Goal: Transaction & Acquisition: Book appointment/travel/reservation

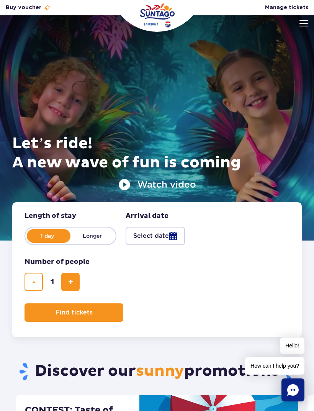
click at [305, 21] on img at bounding box center [303, 23] width 8 height 6
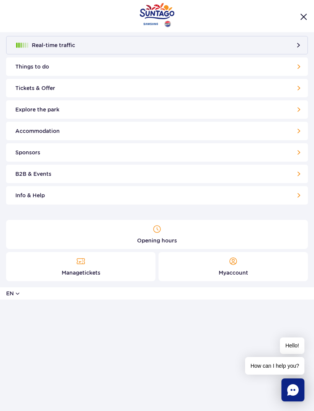
click at [101, 268] on link "Manage tickets" at bounding box center [80, 266] width 149 height 29
click at [283, 88] on link "Tickets & Offer" at bounding box center [157, 88] width 302 height 18
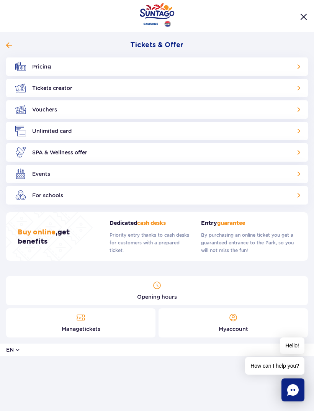
click at [272, 68] on link "Pricing" at bounding box center [157, 66] width 302 height 18
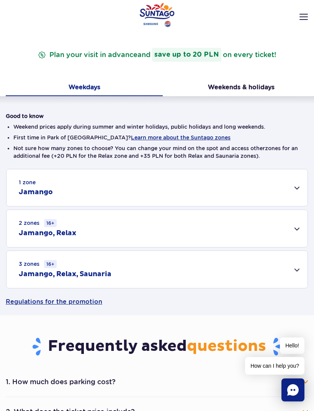
scroll to position [70, 0]
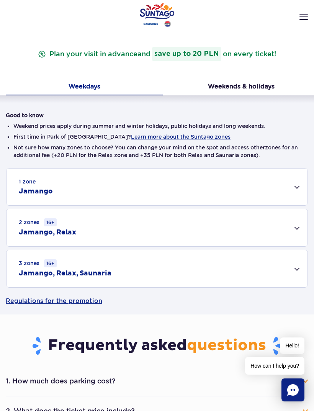
click at [291, 270] on div "3 zones 16+ Jamango, Relax, Saunaria" at bounding box center [157, 268] width 301 height 37
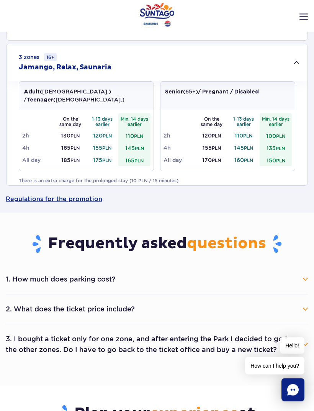
scroll to position [265, 0]
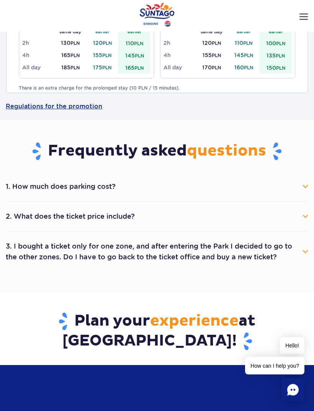
click at [293, 190] on button "1. How much does parking cost?" at bounding box center [157, 186] width 302 height 17
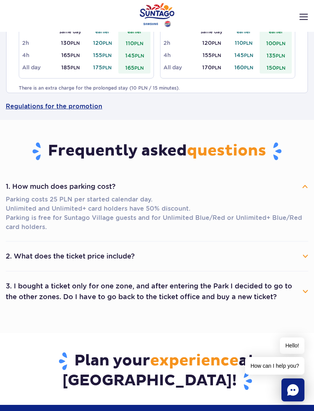
click at [283, 186] on button "1. How much does parking cost?" at bounding box center [157, 186] width 302 height 17
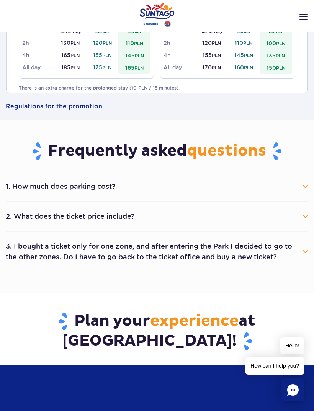
click at [268, 214] on button "2. What does the ticket price include?" at bounding box center [157, 216] width 302 height 17
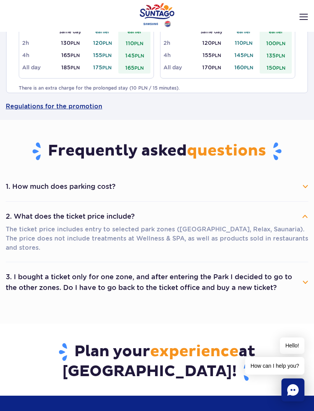
click at [291, 219] on button "2. What does the ticket price include?" at bounding box center [157, 216] width 302 height 17
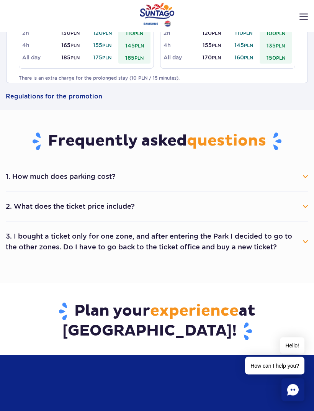
scroll to position [379, 0]
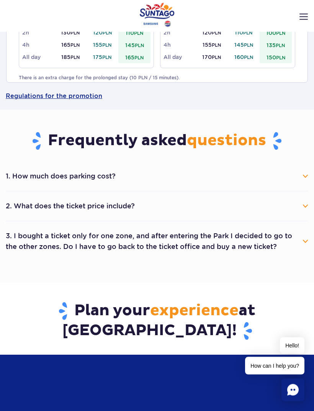
click at [281, 240] on button "3. I bought a ticket only for one zone, and after entering the Park I decided t…" at bounding box center [157, 242] width 302 height 28
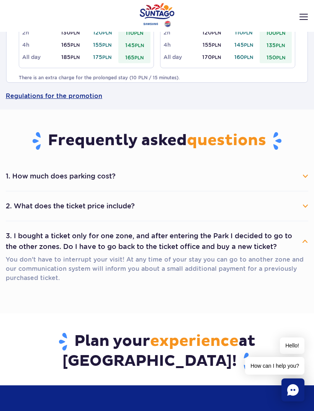
click at [250, 235] on button "3. I bought a ticket only for one zone, and after entering the Park I decided t…" at bounding box center [157, 241] width 302 height 28
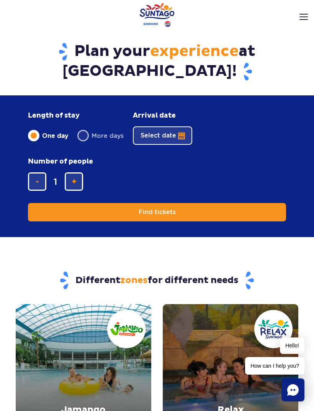
scroll to position [637, 0]
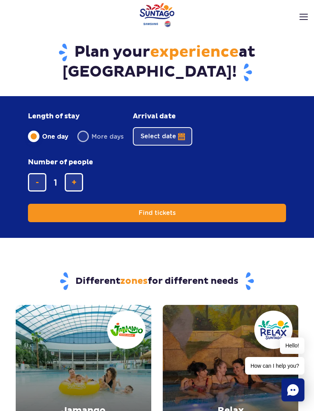
click at [76, 182] on span "add ticket" at bounding box center [74, 182] width 5 height 0
type input "2"
click at [170, 133] on button "Select date" at bounding box center [162, 136] width 59 height 18
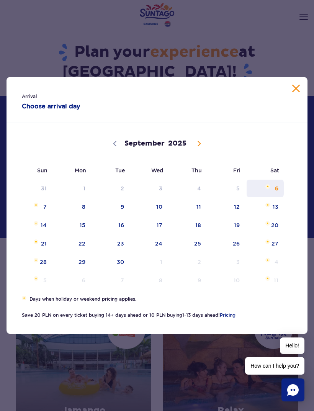
click at [276, 197] on span "6" at bounding box center [265, 189] width 39 height 18
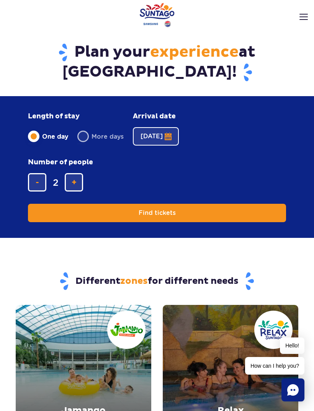
click at [248, 211] on button "Find tickets" at bounding box center [157, 213] width 258 height 18
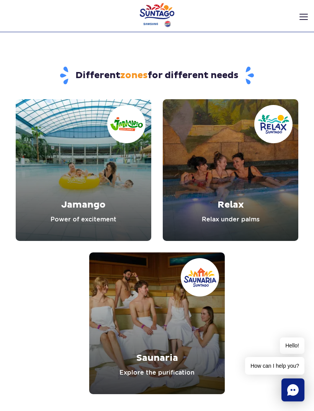
scroll to position [843, 0]
click at [106, 188] on link "Jamango" at bounding box center [84, 171] width 136 height 142
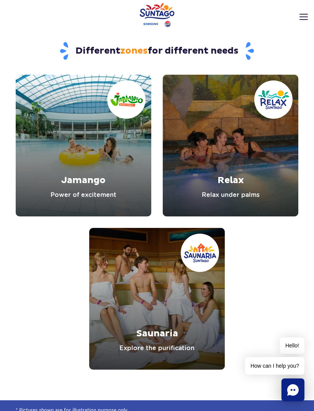
click at [254, 181] on link "Relax" at bounding box center [231, 146] width 136 height 142
click at [181, 301] on link "Saunaria" at bounding box center [157, 299] width 136 height 142
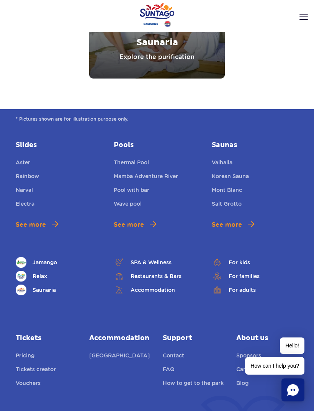
scroll to position [1159, 0]
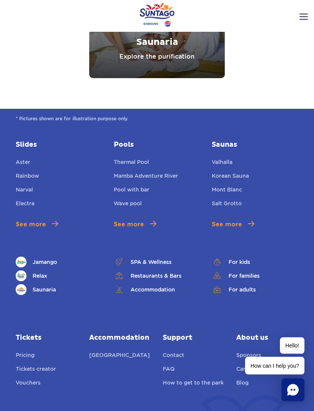
click at [165, 276] on link "Restaurants & Bars" at bounding box center [157, 276] width 87 height 11
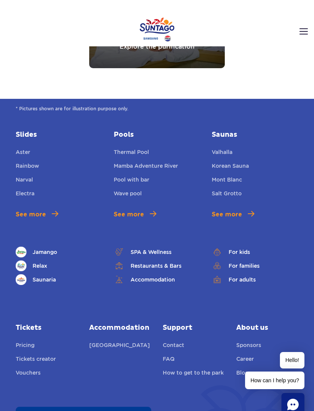
scroll to position [1169, 0]
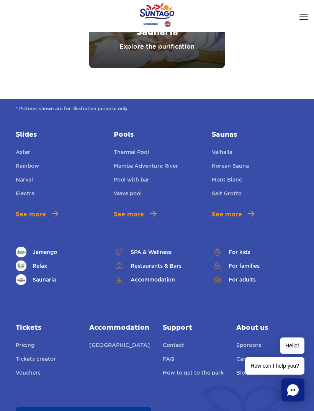
click at [250, 283] on link "For adults" at bounding box center [255, 279] width 87 height 11
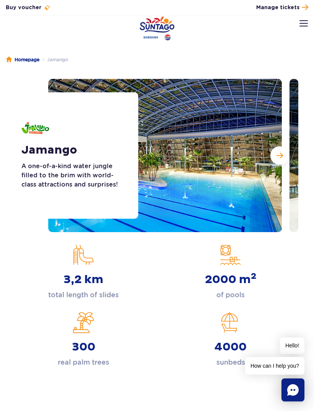
click at [227, 191] on img at bounding box center [165, 155] width 234 height 153
click at [275, 162] on button "Next slide" at bounding box center [279, 155] width 18 height 18
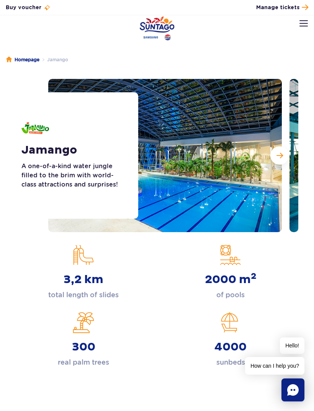
click at [281, 157] on span "Next slide" at bounding box center [279, 155] width 7 height 7
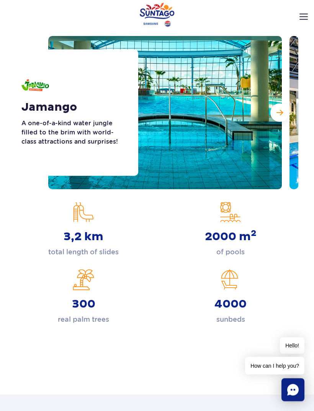
scroll to position [43, 0]
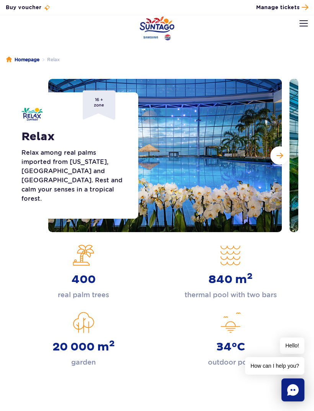
click at [285, 161] on button "Next slide" at bounding box center [279, 155] width 18 height 18
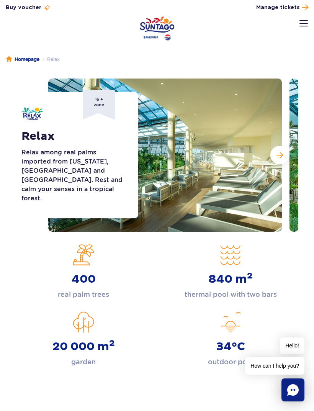
scroll to position [3, 0]
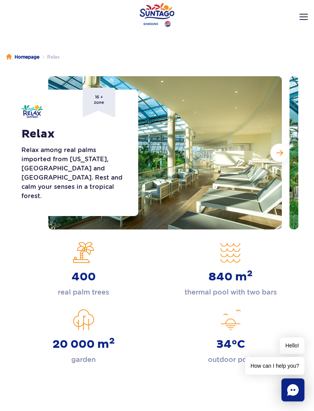
click at [283, 160] on button "Next slide" at bounding box center [279, 153] width 18 height 18
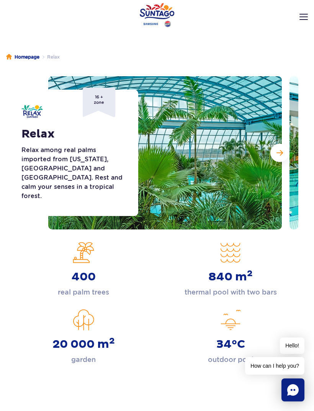
click at [285, 159] on button "Next slide" at bounding box center [279, 153] width 18 height 18
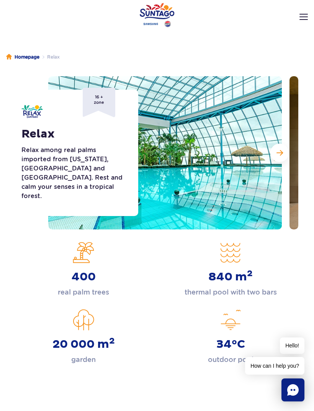
click at [285, 159] on button "Next slide" at bounding box center [279, 153] width 18 height 18
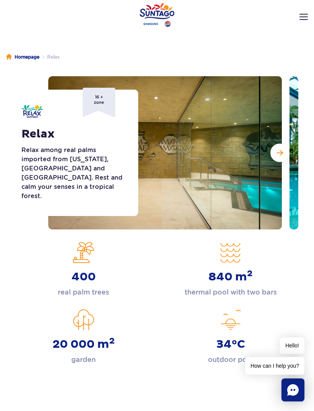
click at [286, 157] on button "Next slide" at bounding box center [279, 153] width 18 height 18
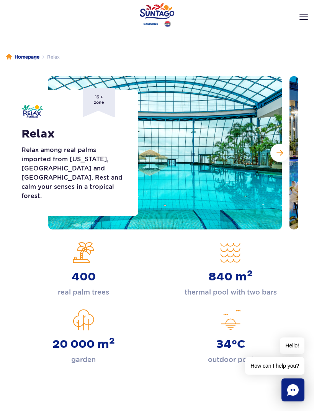
click at [286, 157] on button "Next slide" at bounding box center [279, 153] width 18 height 18
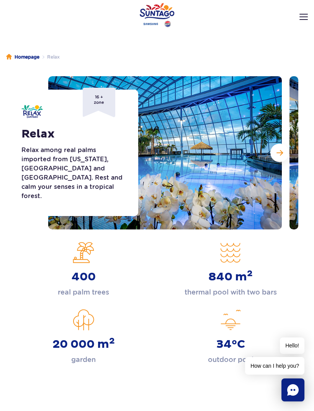
click at [284, 159] on button "Next slide" at bounding box center [279, 153] width 18 height 18
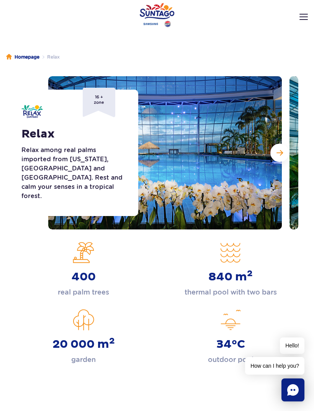
click at [285, 158] on button "Next slide" at bounding box center [279, 153] width 18 height 18
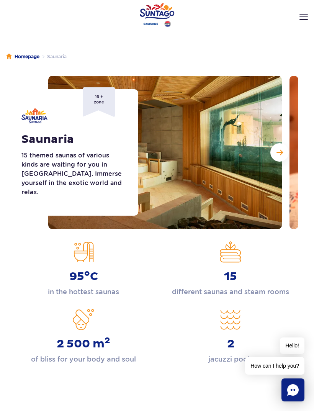
scroll to position [3, 0]
click at [284, 160] on button "Next slide" at bounding box center [279, 153] width 18 height 18
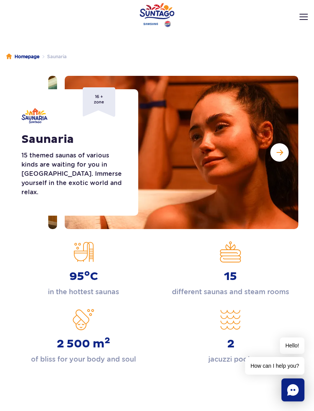
click at [285, 160] on img at bounding box center [182, 152] width 234 height 153
click at [284, 155] on button "Next slide" at bounding box center [279, 152] width 18 height 18
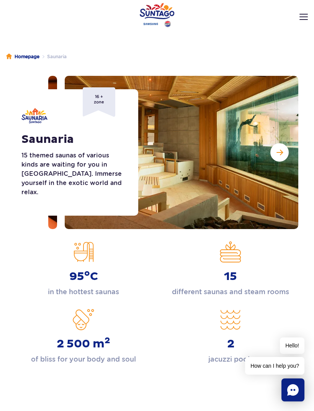
click at [285, 158] on button "Next slide" at bounding box center [279, 152] width 18 height 18
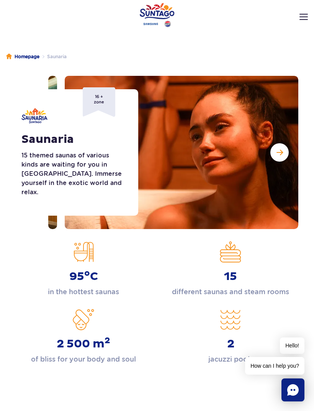
click at [284, 159] on button "Next slide" at bounding box center [279, 152] width 18 height 18
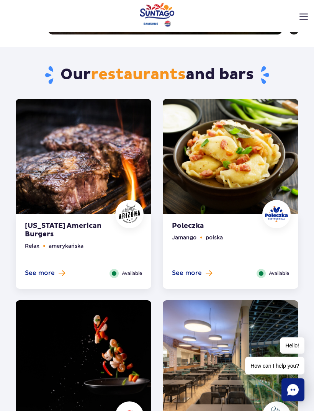
click at [239, 228] on strong "Poleczka" at bounding box center [218, 226] width 93 height 8
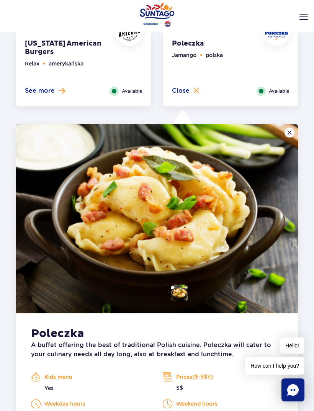
scroll to position [458, 0]
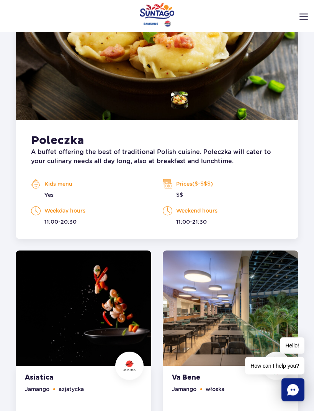
click at [111, 315] on img at bounding box center [84, 311] width 136 height 120
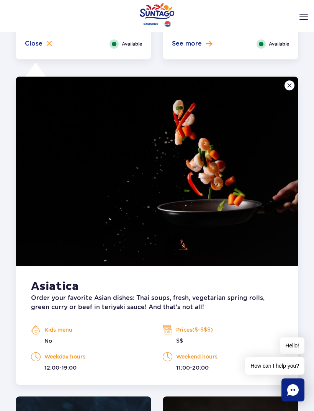
scroll to position [659, 0]
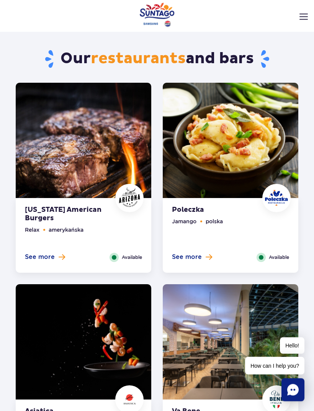
click at [118, 155] on img at bounding box center [84, 143] width 136 height 120
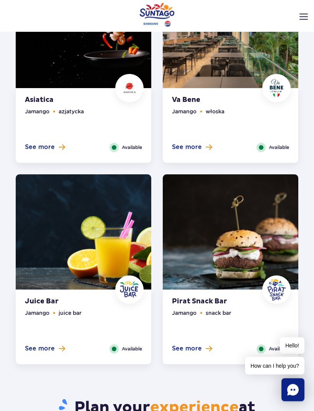
scroll to position [839, 0]
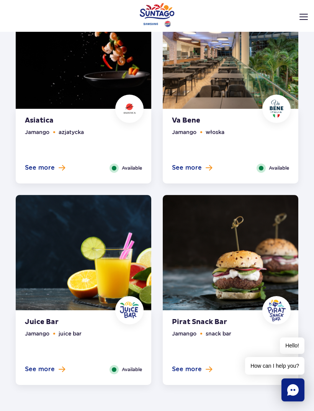
click at [239, 137] on ul "Jamango włoska" at bounding box center [230, 146] width 117 height 36
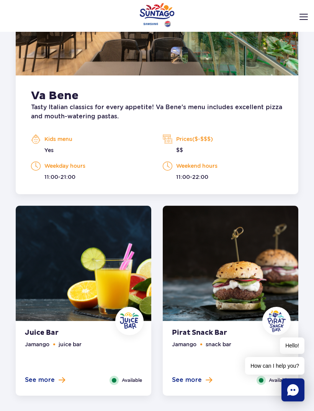
scroll to position [835, 0]
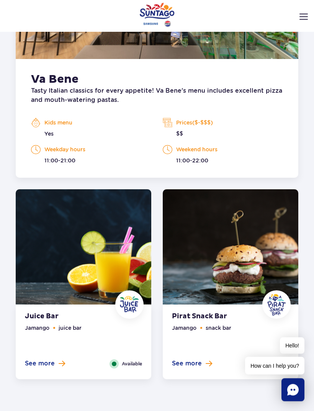
click at [112, 249] on img at bounding box center [84, 250] width 136 height 120
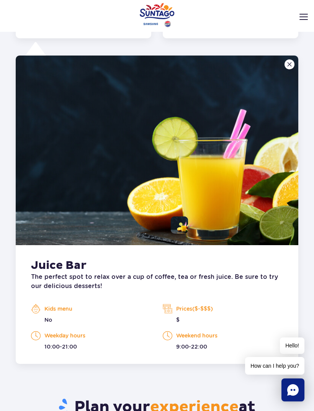
scroll to position [860, 0]
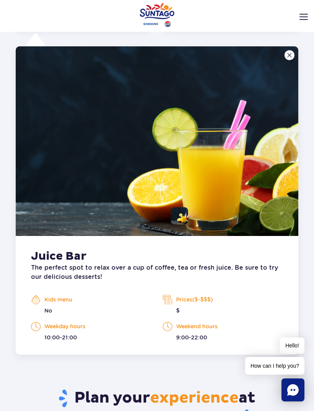
click at [290, 65] on img at bounding box center [157, 141] width 283 height 190
click at [287, 58] on button at bounding box center [289, 55] width 10 height 10
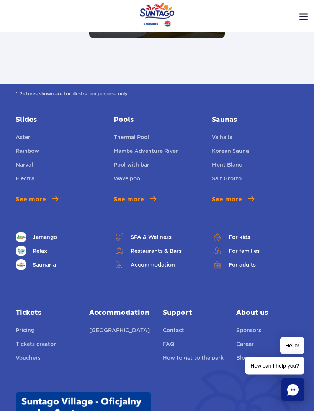
scroll to position [1888, 0]
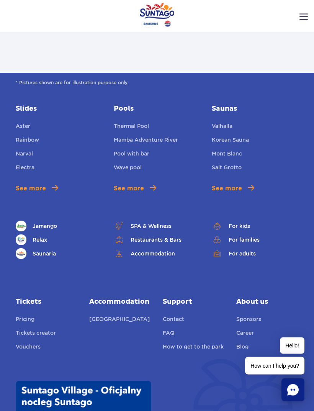
click at [160, 221] on link "SPA & Wellness" at bounding box center [157, 226] width 87 height 11
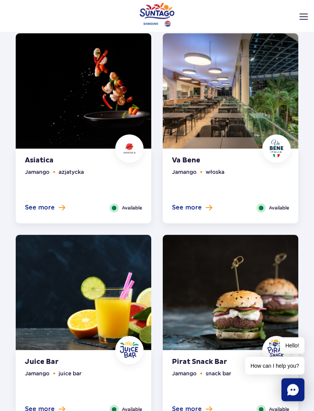
scroll to position [507, 0]
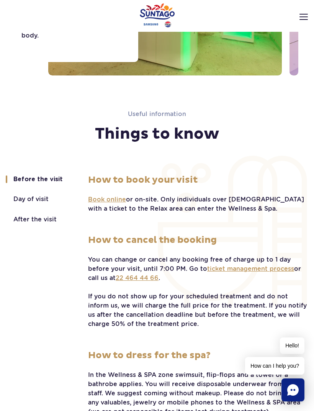
scroll to position [1575, 0]
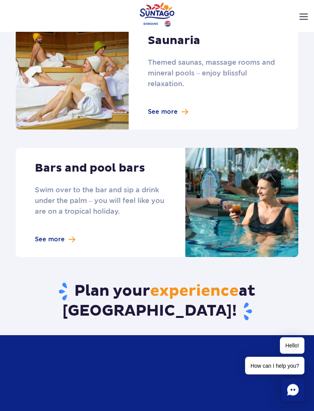
scroll to position [549, 0]
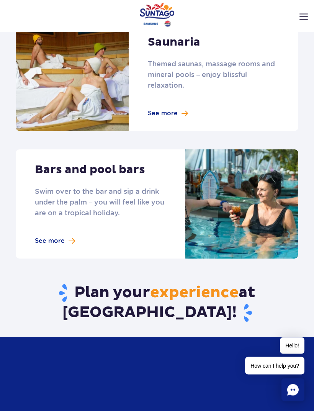
click at [47, 243] on link at bounding box center [157, 204] width 283 height 109
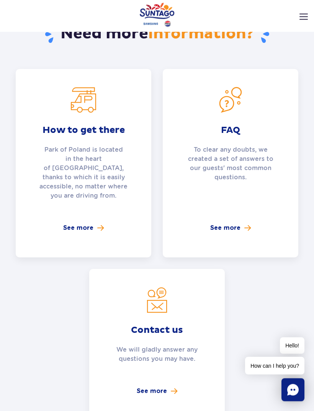
scroll to position [1060, 0]
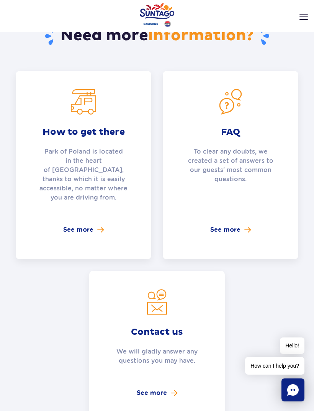
click at [242, 225] on link "See more" at bounding box center [230, 229] width 41 height 9
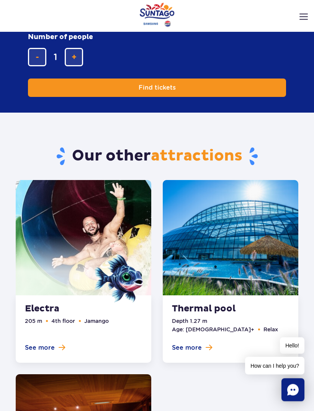
scroll to position [1005, 0]
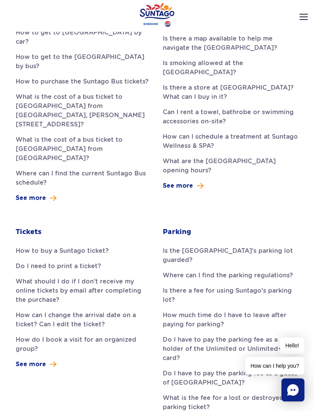
scroll to position [249, 0]
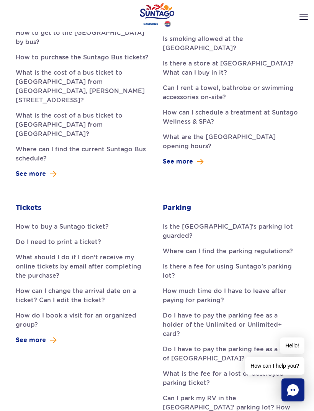
click at [93, 222] on link "How to buy a Suntago ticket?" at bounding box center [84, 226] width 136 height 9
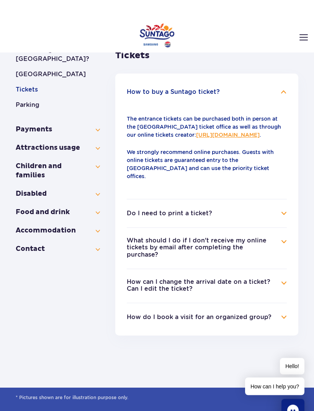
scroll to position [89, 0]
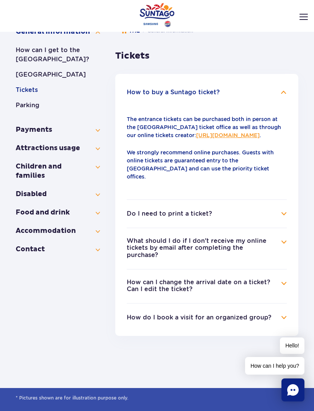
click at [247, 137] on link "https://parkofpoland.com/en/creator" at bounding box center [228, 135] width 64 height 6
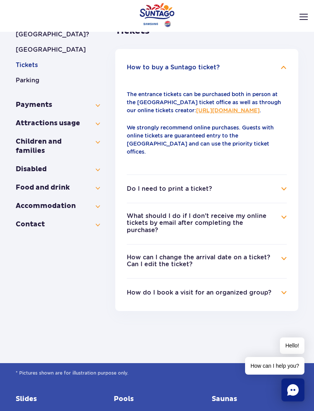
click at [245, 113] on link "https://parkofpoland.com/en/creator" at bounding box center [228, 110] width 64 height 6
click at [204, 113] on link "https://parkofpoland.com/en/creator" at bounding box center [228, 110] width 64 height 6
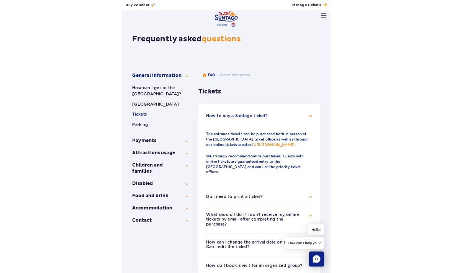
scroll to position [0, 0]
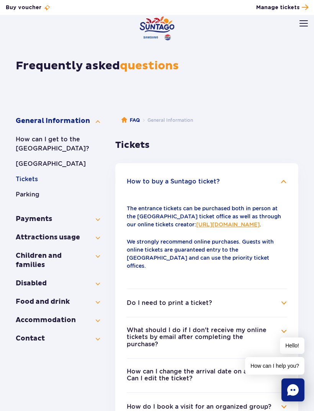
click at [20, 183] on button "Tickets" at bounding box center [58, 179] width 84 height 9
click at [18, 196] on button "Parking" at bounding box center [58, 194] width 84 height 9
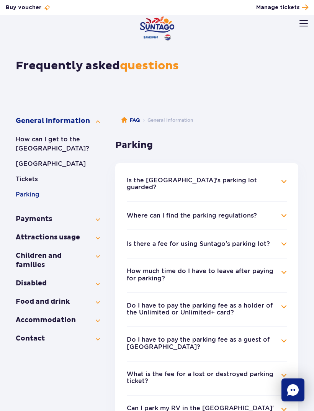
click at [19, 181] on button "Tickets" at bounding box center [58, 179] width 84 height 9
